Goal: Contribute content

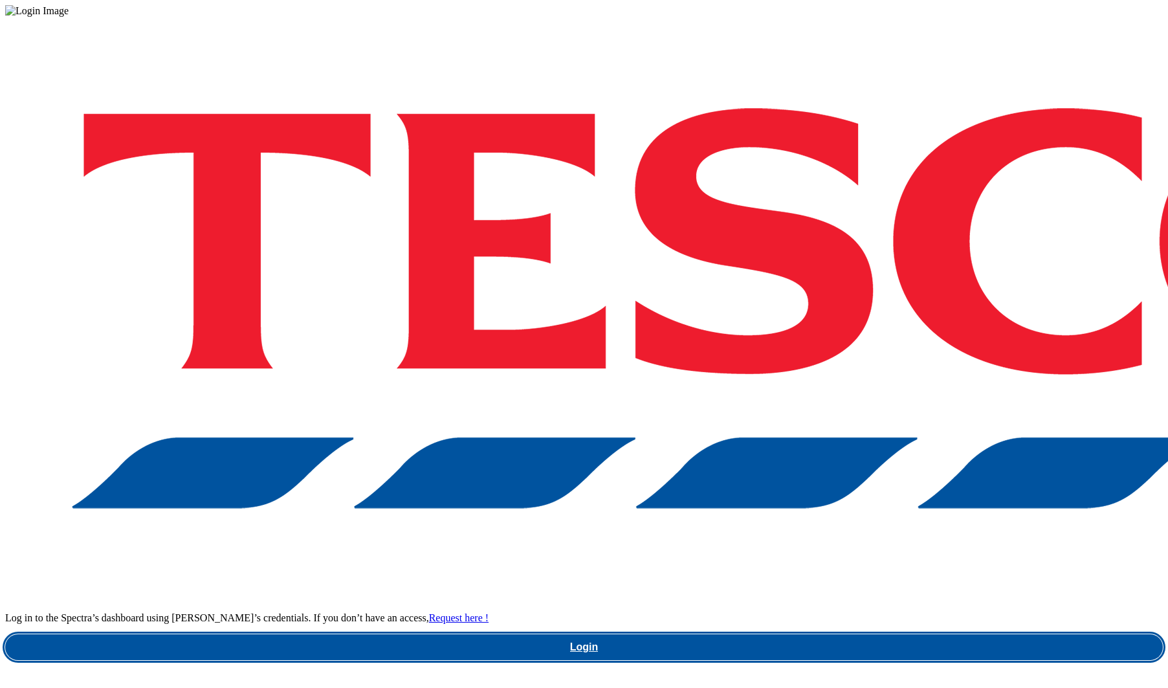
click at [854, 634] on link "Login" at bounding box center [584, 647] width 1158 height 26
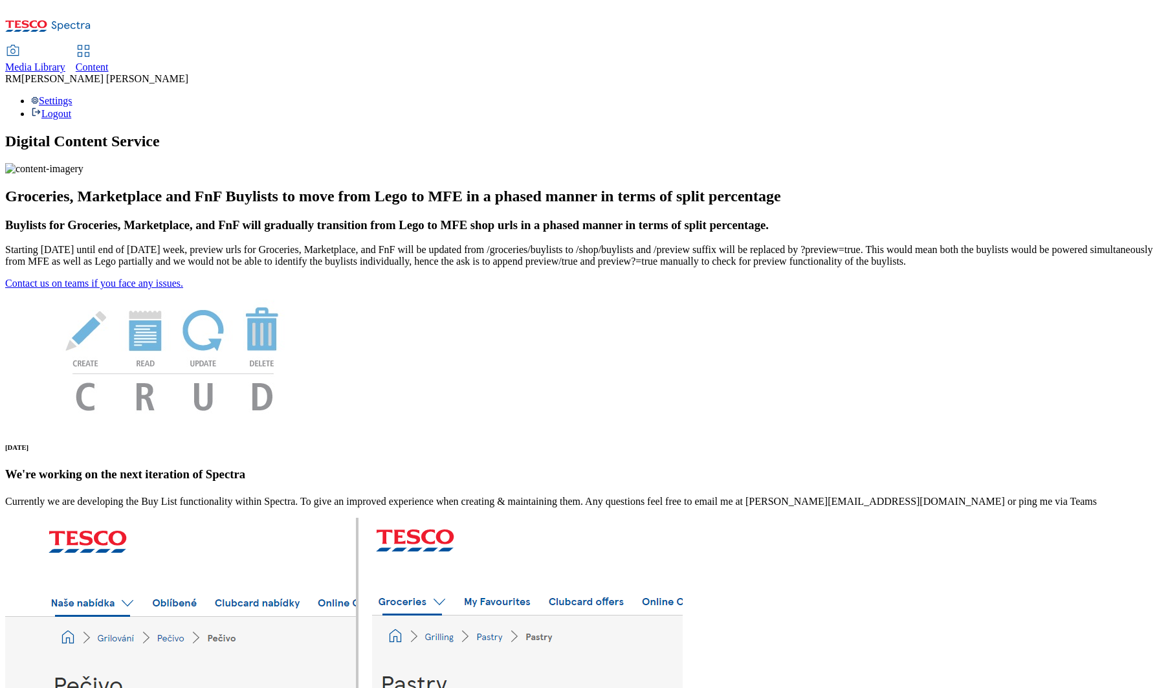
click at [65, 61] on span "Media Library" at bounding box center [35, 66] width 60 height 11
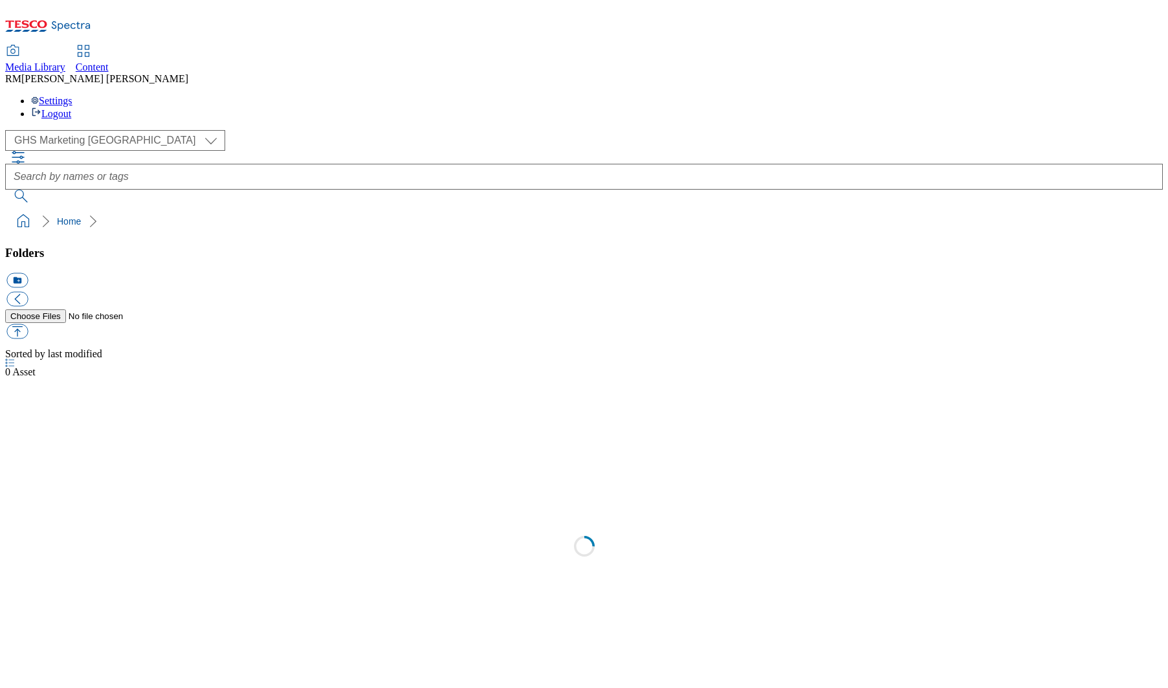
scroll to position [1, 0]
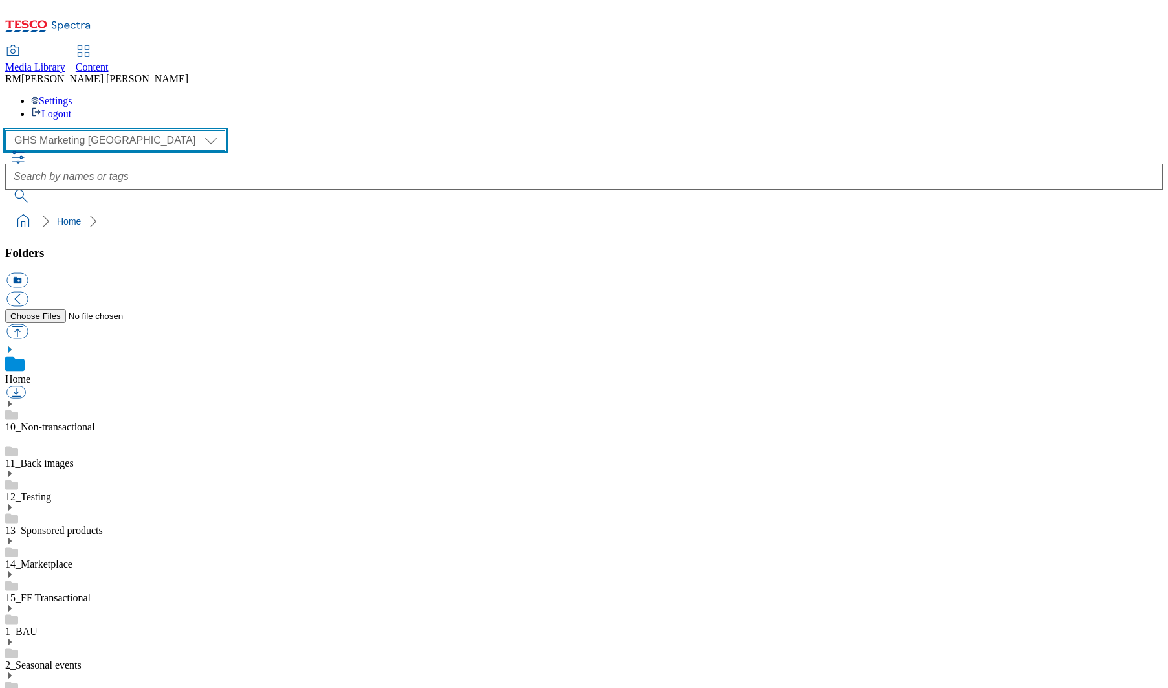
click at [120, 130] on select "GHS Marketing UK iGHS Marketing CE MCA CZ MCA HU MCA SK" at bounding box center [115, 140] width 220 height 21
select select "flare-ighs-ce-mktg"
click at [9, 130] on select "GHS Marketing UK iGHS Marketing CE MCA CZ MCA HU MCA SK" at bounding box center [115, 140] width 220 height 21
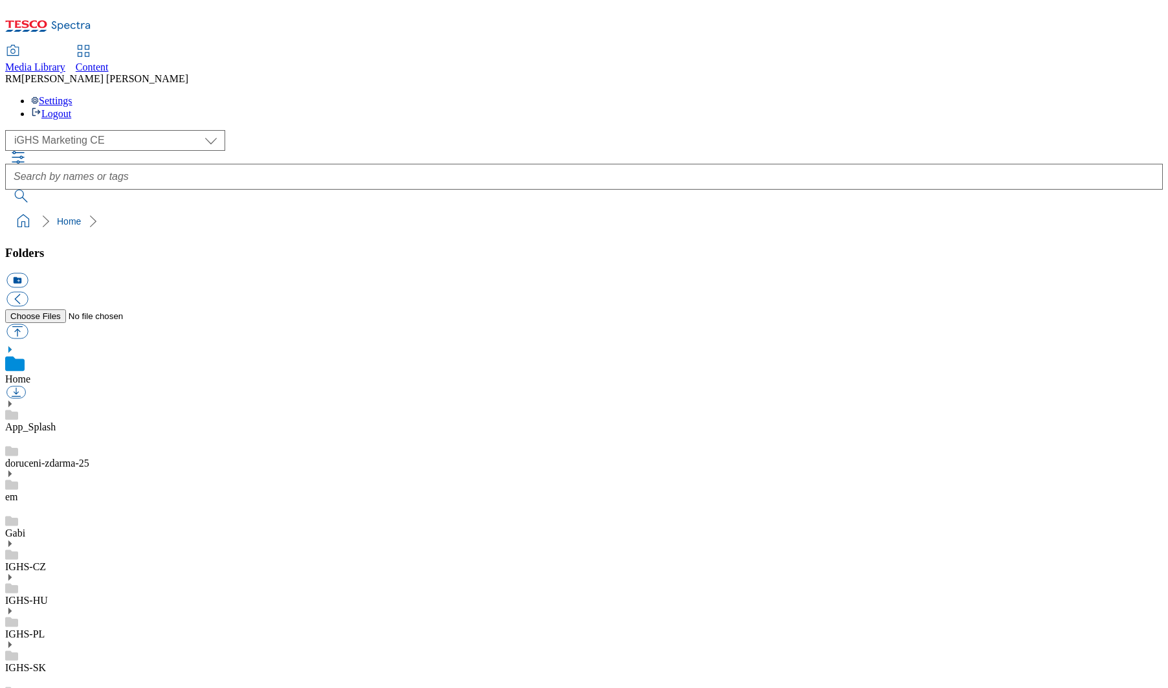
click at [12, 540] on use at bounding box center [9, 543] width 3 height 6
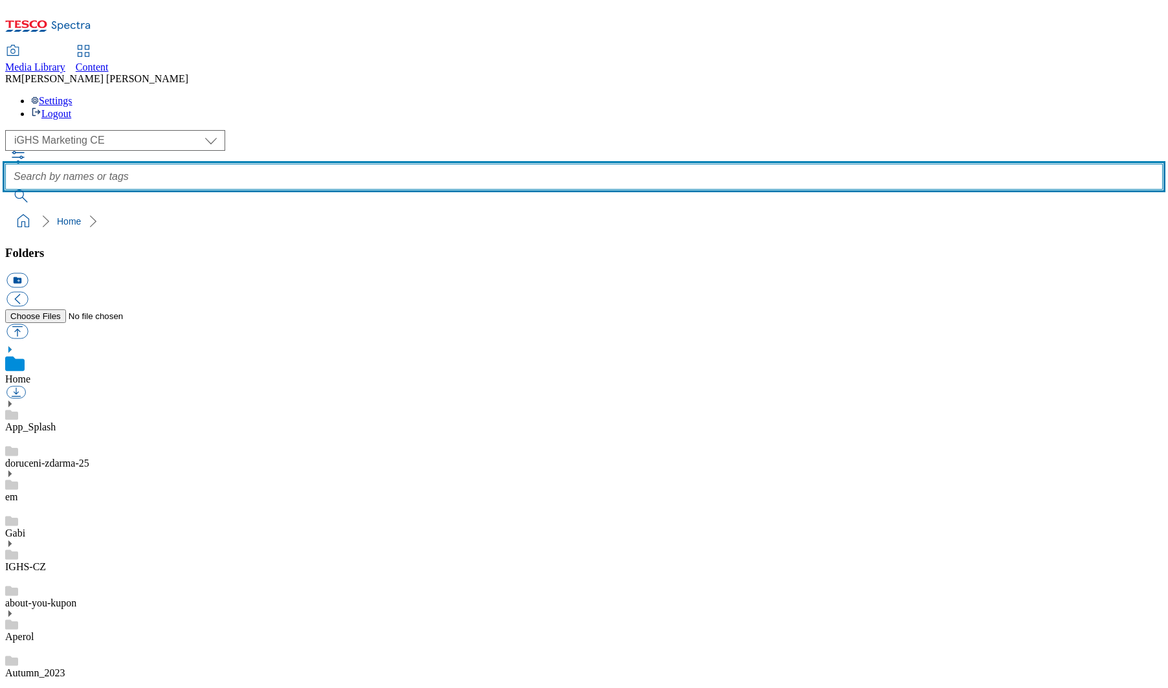
click at [502, 164] on input "text" at bounding box center [584, 177] width 1158 height 26
paste input "horke-novinky-a-akce"
type input "horke-novinky-a-akce"
click at [5, 190] on button "submit" at bounding box center [22, 196] width 34 height 13
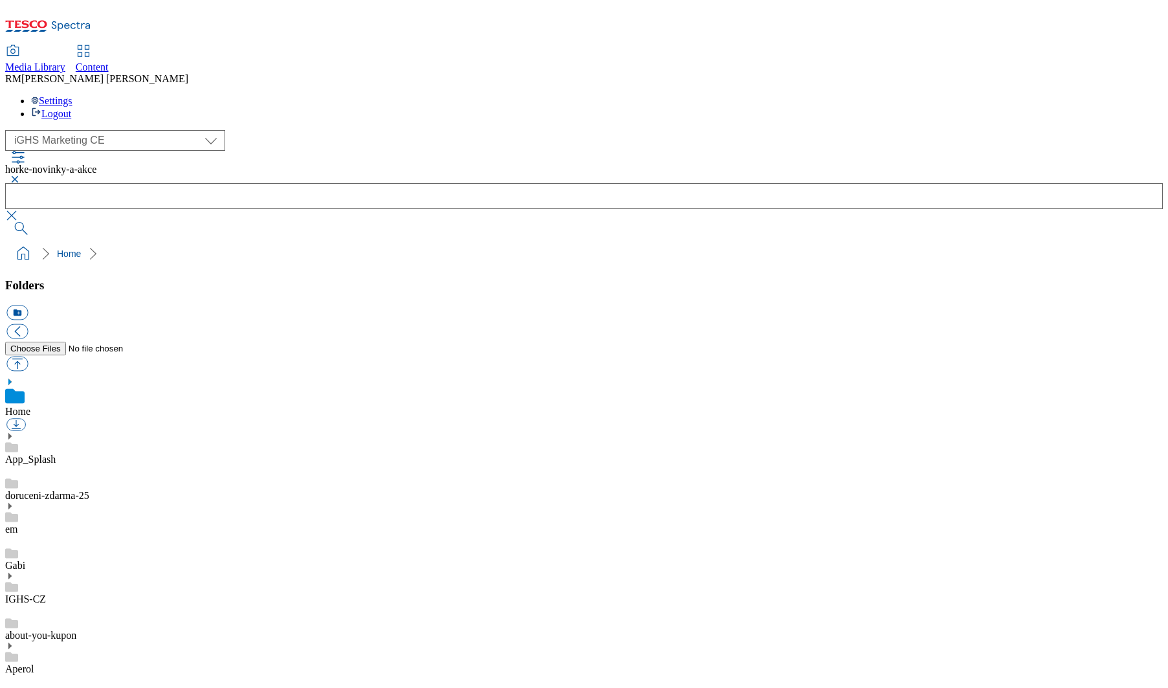
click at [21, 175] on button "button" at bounding box center [13, 179] width 16 height 8
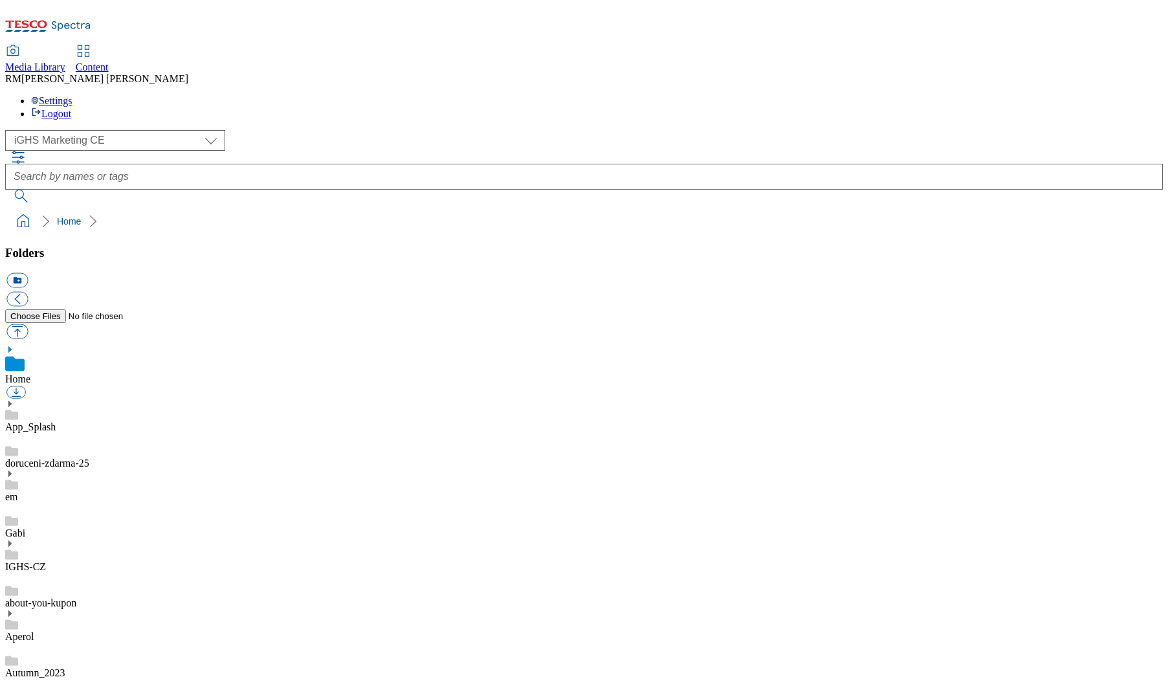
scroll to position [1282, 0]
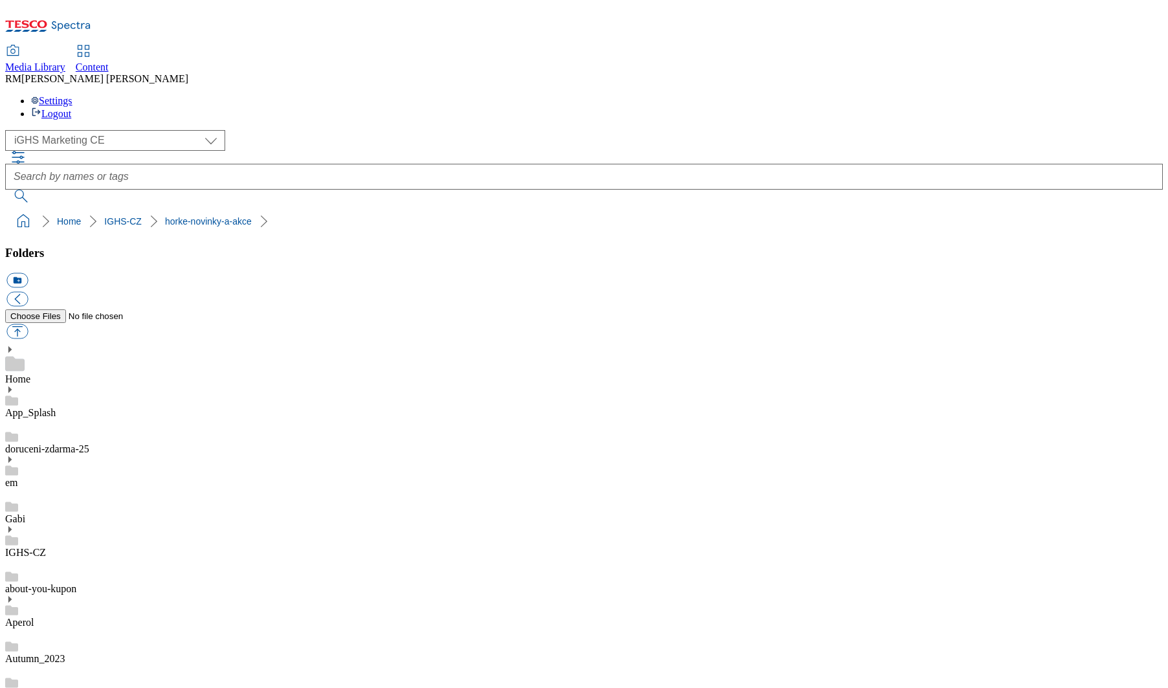
scroll to position [1280, 0]
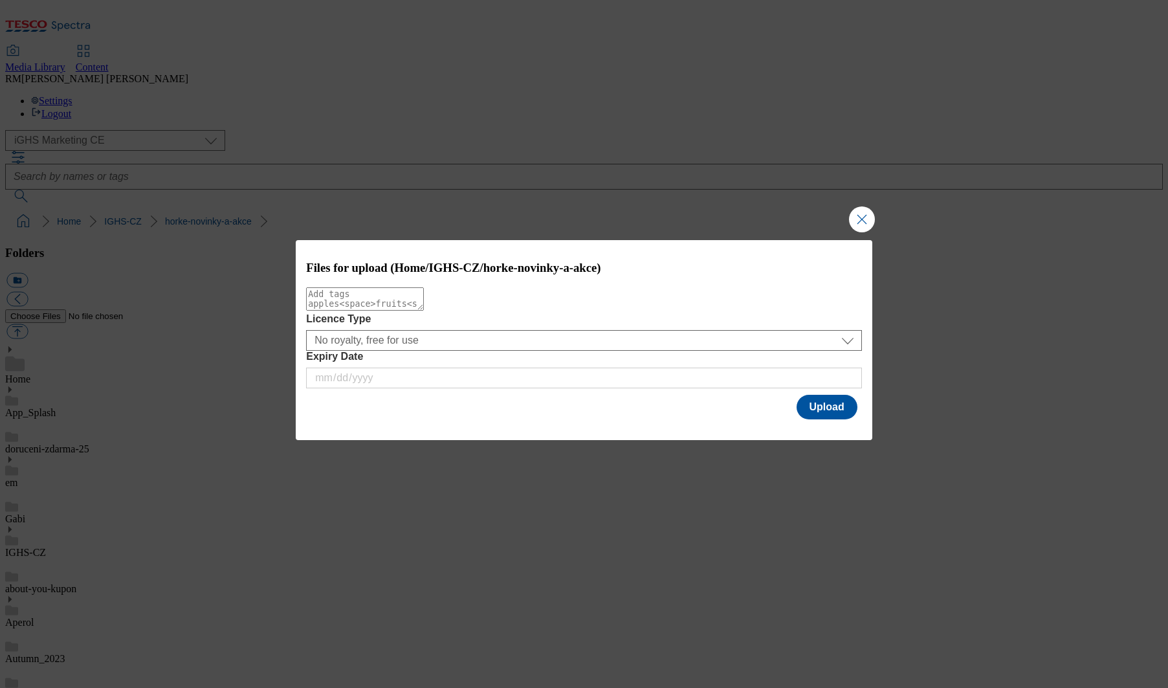
click at [424, 307] on textarea "Modal" at bounding box center [365, 298] width 118 height 23
type textarea "new"
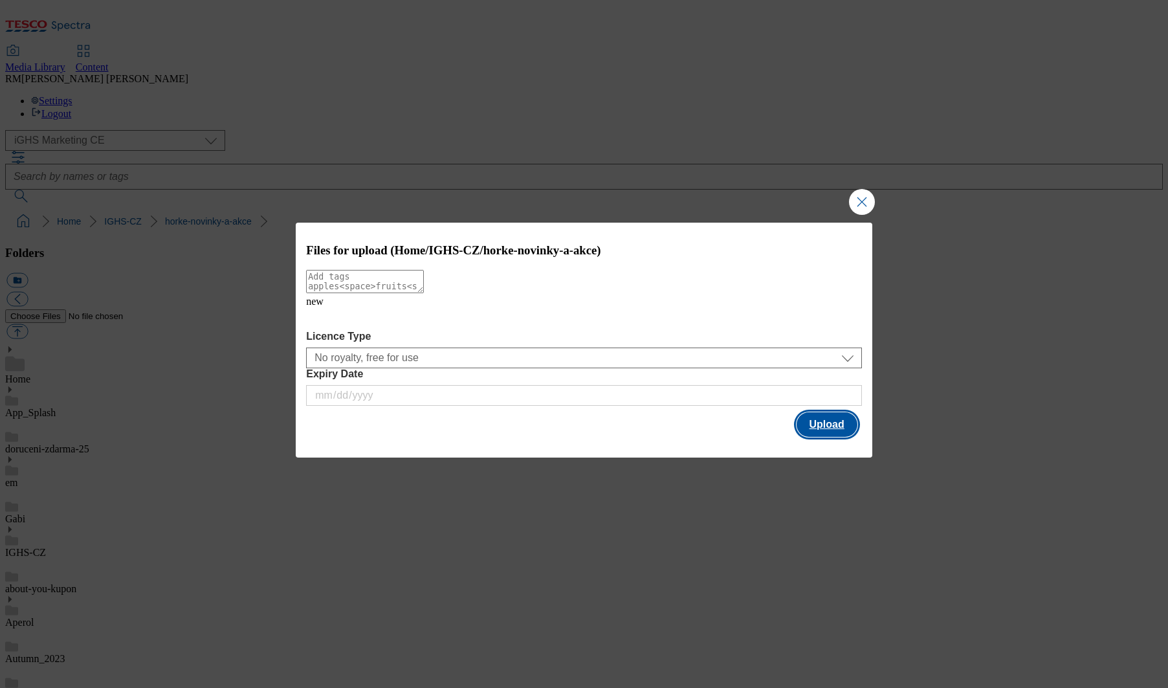
click at [827, 418] on button "Upload" at bounding box center [827, 424] width 61 height 25
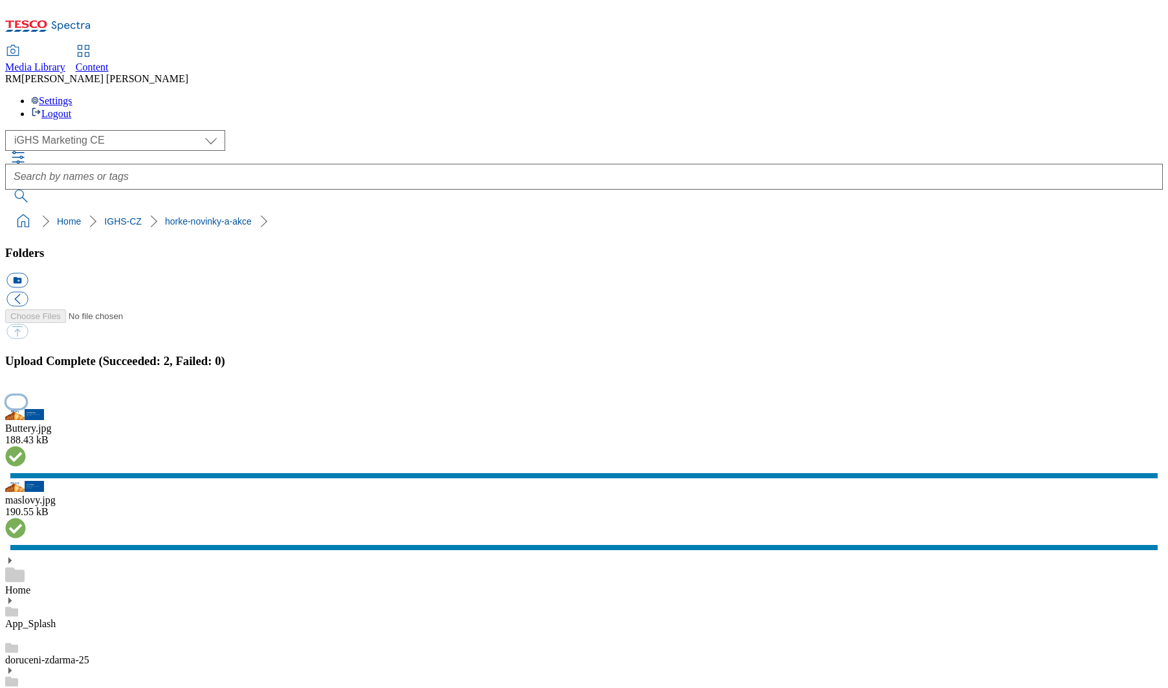
click at [26, 408] on button "button" at bounding box center [15, 401] width 19 height 12
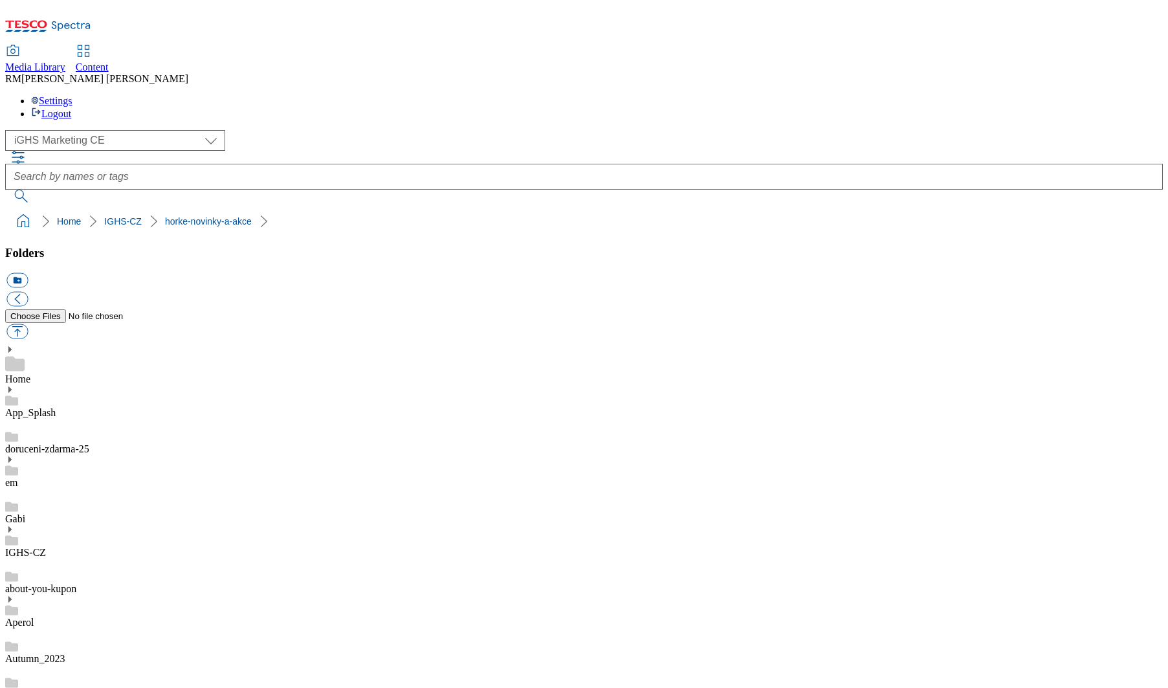
scroll to position [0, 0]
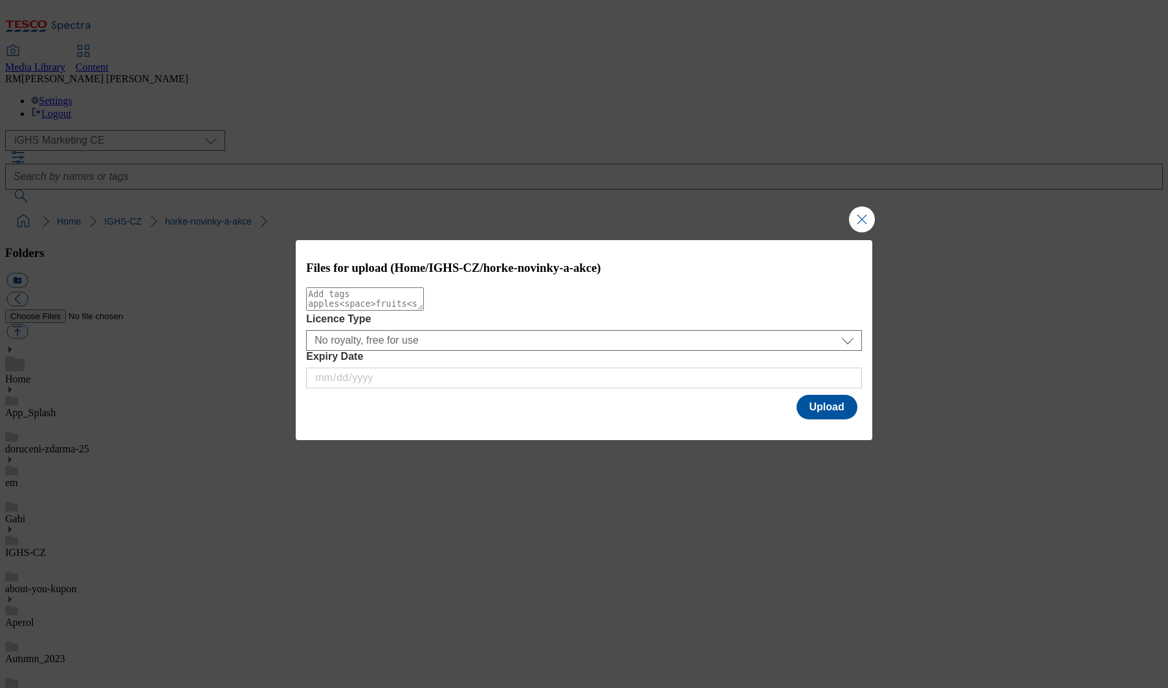
click at [372, 307] on textarea "Modal" at bounding box center [365, 298] width 118 height 23
type textarea "newupdate"
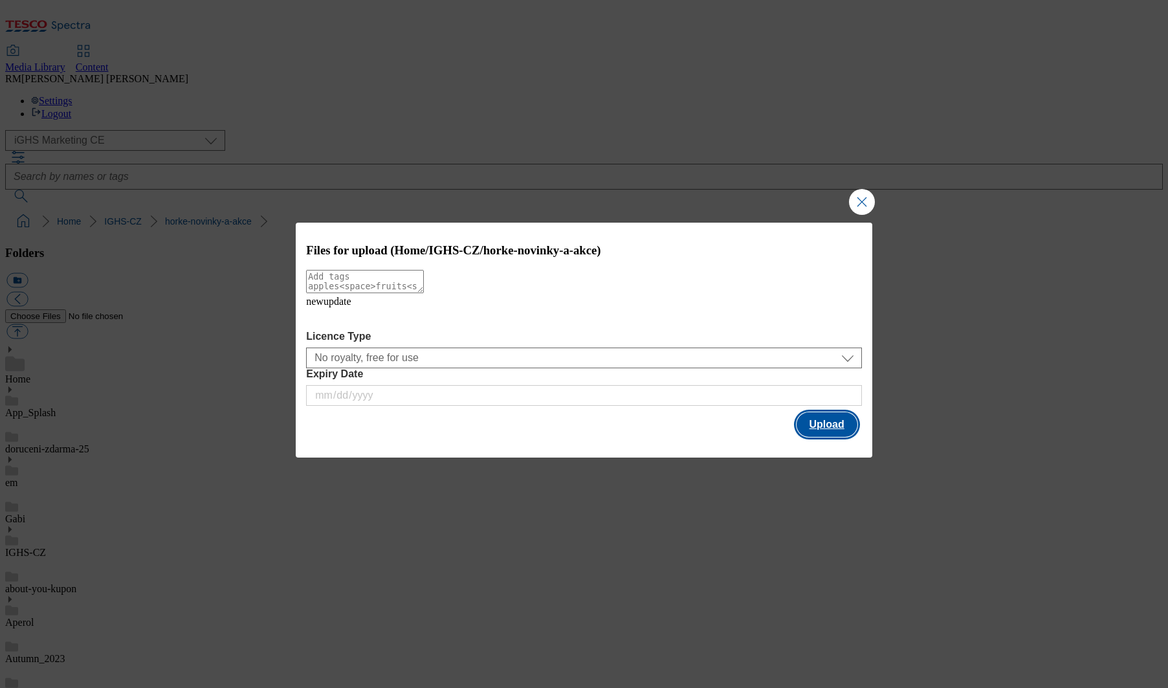
click at [829, 419] on button "Upload" at bounding box center [827, 424] width 61 height 25
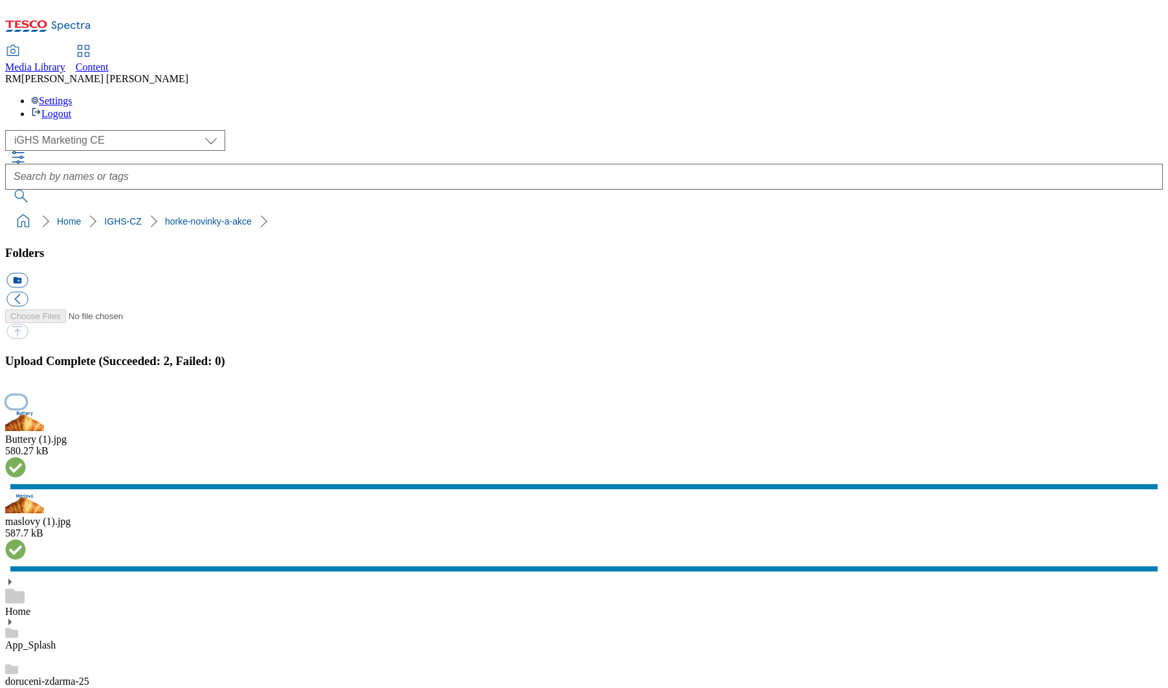
click at [26, 408] on button "button" at bounding box center [15, 401] width 19 height 12
